Goal: Entertainment & Leisure: Browse casually

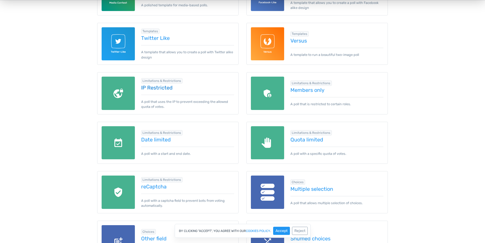
scroll to position [374, 0]
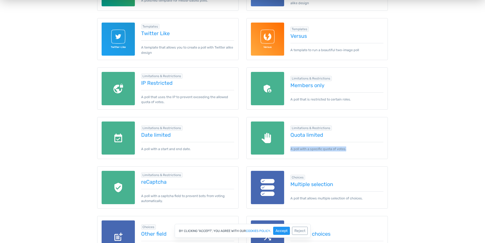
drag, startPoint x: 290, startPoint y: 147, endPoint x: 384, endPoint y: 148, distance: 94.0
click at [384, 148] on div "Limitations & Restrictions Quota limited A poll with a specific quota of votes." at bounding box center [316, 138] width 141 height 42
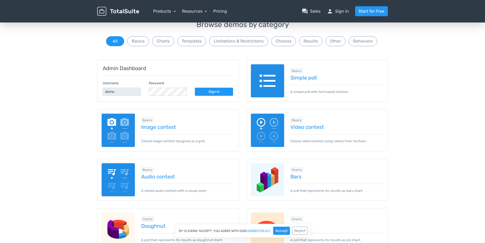
scroll to position [0, 0]
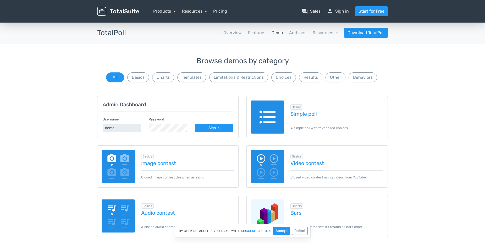
click at [106, 173] on img at bounding box center [118, 166] width 33 height 33
click at [156, 168] on div "Basics Image contest Closed image contest designed as a grid." at bounding box center [185, 166] width 100 height 27
click at [157, 164] on link "Image contest" at bounding box center [187, 163] width 93 height 6
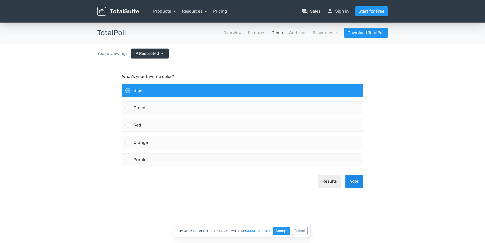
click at [360, 184] on button "Vote" at bounding box center [354, 180] width 18 height 13
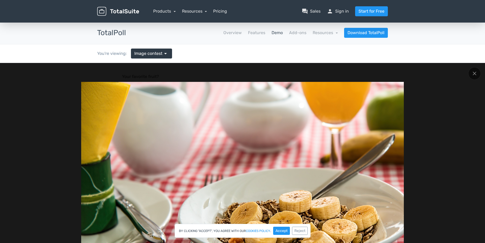
click at [40, 137] on div at bounding box center [242, 189] width 412 height 215
click at [477, 74] on div at bounding box center [474, 73] width 13 height 13
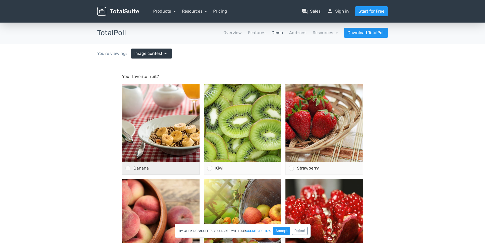
click at [127, 168] on div at bounding box center [127, 167] width 5 height 5
click at [128, 168] on input "Banana" at bounding box center [128, 168] width 0 height 0
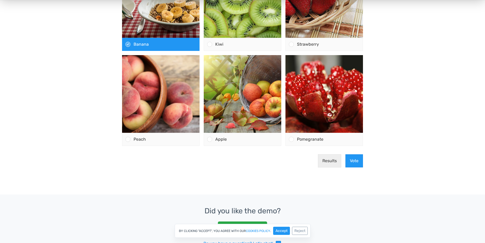
scroll to position [134, 0]
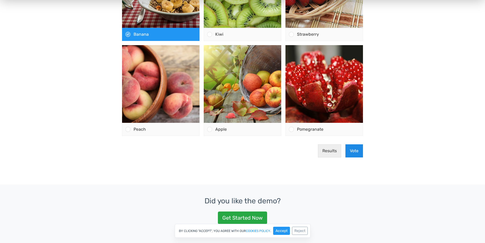
click at [355, 149] on button "Vote" at bounding box center [354, 150] width 18 height 13
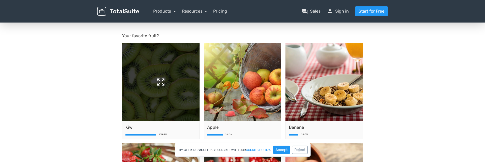
scroll to position [53, 0]
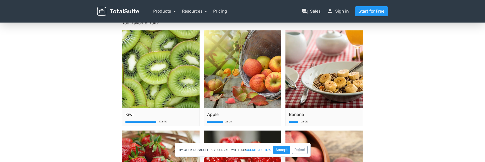
click at [86, 99] on body "Your favorite fruit? Kiwi 43.89% Apple 22.12% [GEOGRAPHIC_DATA]" at bounding box center [242, 134] width 485 height 250
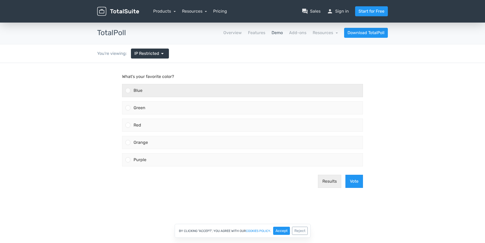
click at [148, 90] on div "Blue" at bounding box center [246, 90] width 232 height 13
click at [128, 90] on input "Blue" at bounding box center [128, 90] width 0 height 0
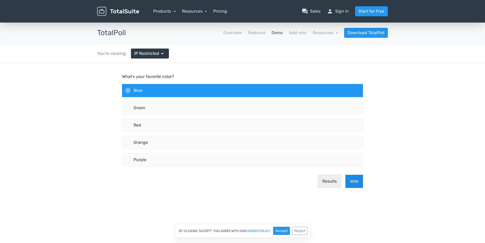
click at [359, 184] on button "Vote" at bounding box center [354, 180] width 18 height 13
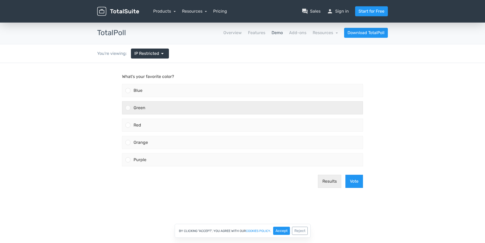
click at [182, 111] on div "Green" at bounding box center [246, 107] width 232 height 13
click at [128, 108] on input "Green" at bounding box center [128, 108] width 0 height 0
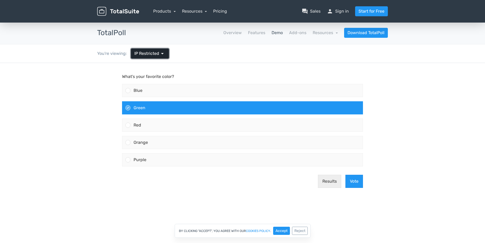
click at [148, 51] on span "IP Restricted" at bounding box center [146, 53] width 25 height 6
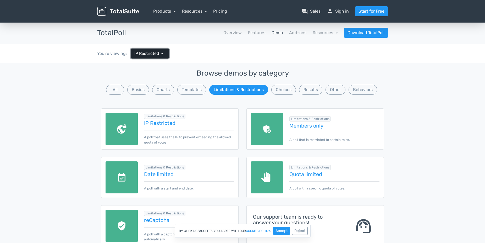
click at [148, 51] on span "IP Restricted" at bounding box center [146, 53] width 25 height 6
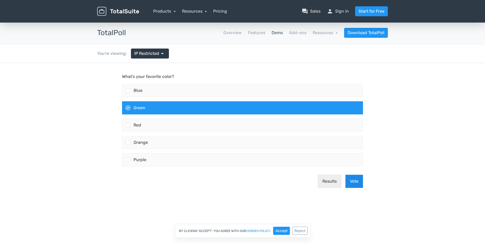
click at [355, 183] on button "Vote" at bounding box center [354, 180] width 18 height 13
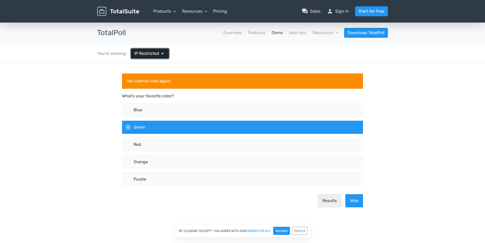
click at [164, 56] on span "arrow_drop_down" at bounding box center [162, 53] width 6 height 6
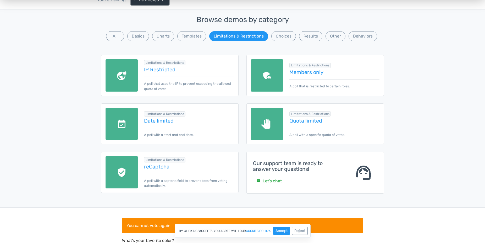
scroll to position [27, 0]
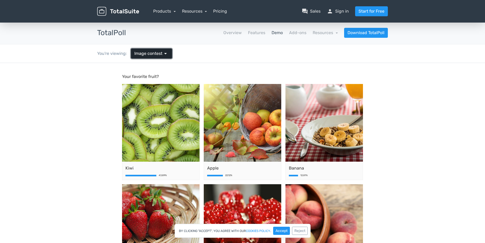
click at [147, 54] on span "Image contest" at bounding box center [148, 53] width 28 height 6
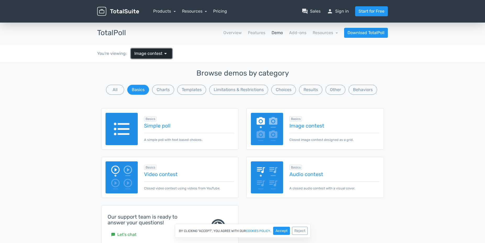
click at [147, 54] on span "Image contest" at bounding box center [148, 53] width 28 height 6
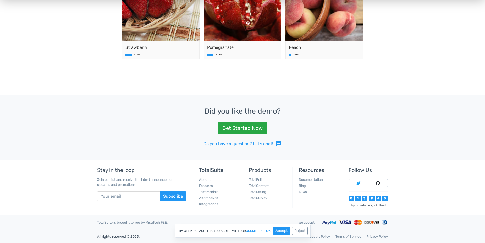
scroll to position [114, 0]
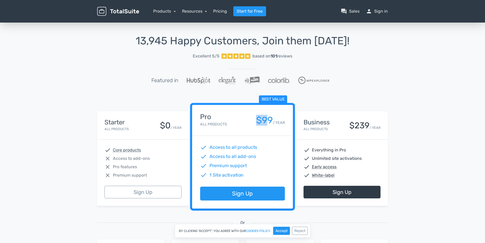
drag, startPoint x: 251, startPoint y: 122, endPoint x: 276, endPoint y: 124, distance: 24.9
click at [276, 123] on div "Pro All Products $99 / YEAR" at bounding box center [242, 120] width 85 height 14
click at [237, 113] on div "Best value Pro All Products $99 / YEAR" at bounding box center [242, 120] width 101 height 31
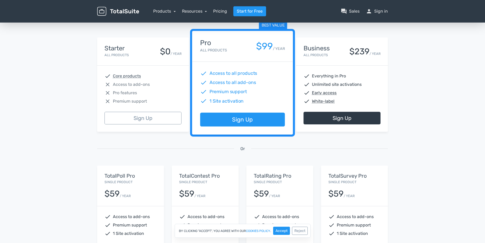
scroll to position [107, 0]
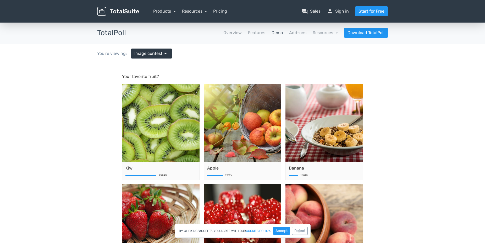
scroll to position [53, 0]
